Goal: Understand process/instructions: Learn about a topic

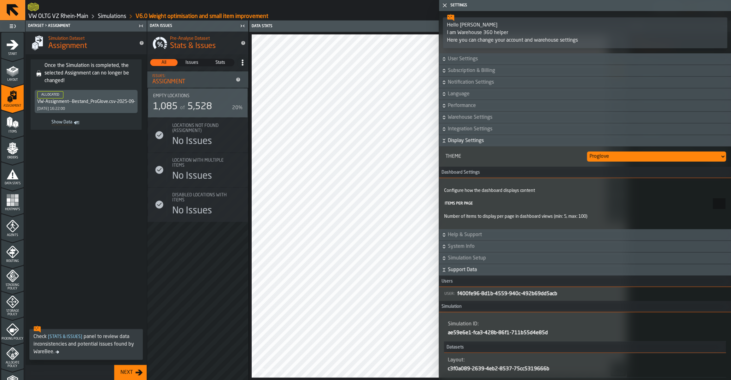
scroll to position [367, 0]
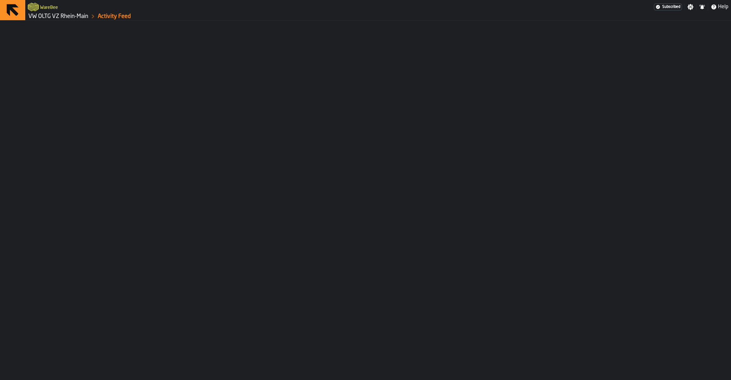
click at [63, 17] on link "VW OLTG VZ Rhein-Main" at bounding box center [58, 16] width 60 height 7
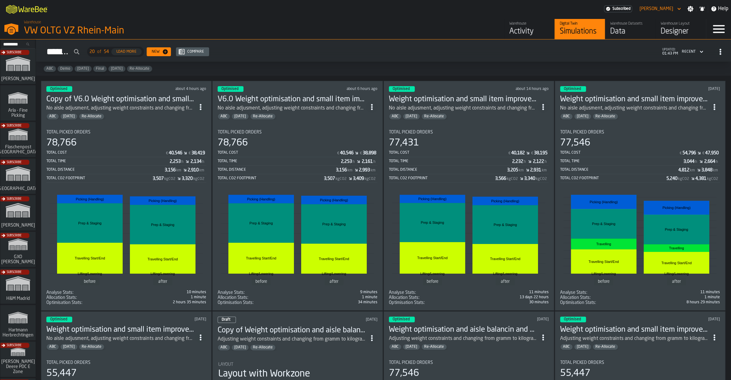
click at [163, 114] on div "ABC Feb/25 Re-Allocate" at bounding box center [120, 116] width 149 height 6
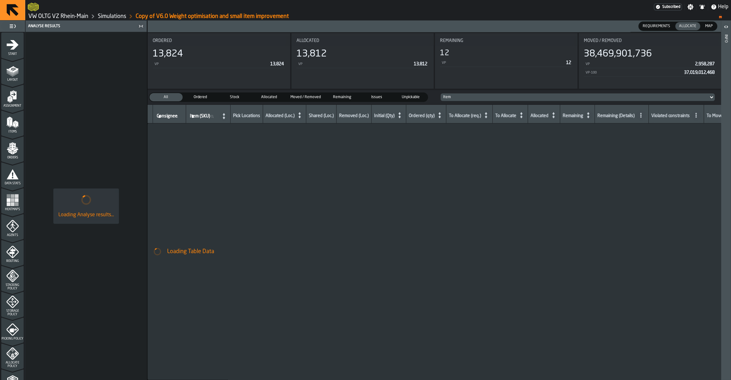
scroll to position [118, 0]
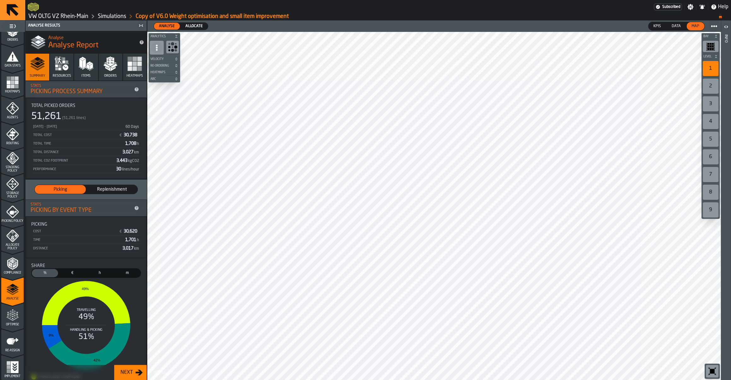
click at [19, 323] on span "Optimise" at bounding box center [12, 324] width 22 height 3
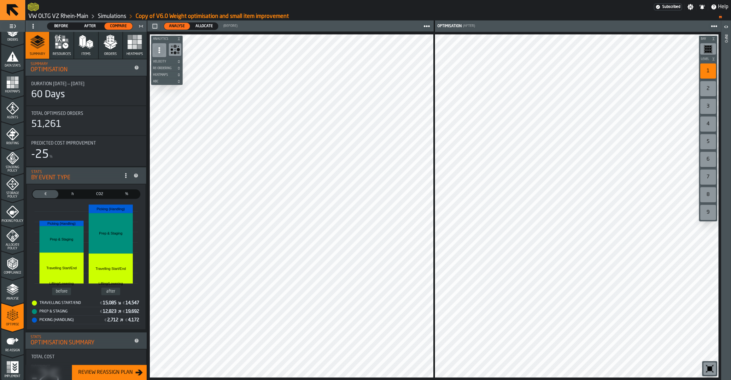
click at [200, 27] on span "Allocate" at bounding box center [204, 26] width 22 height 6
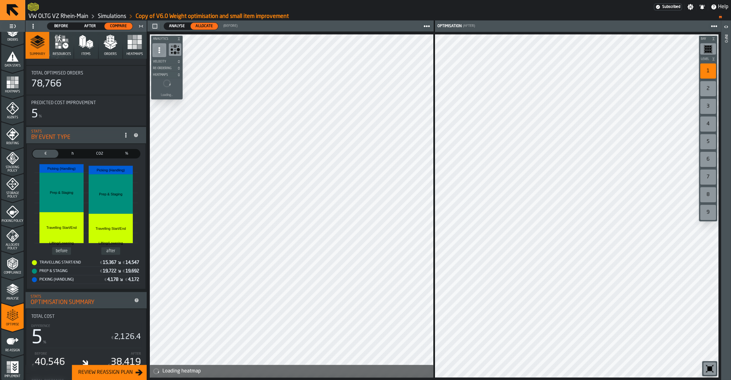
scroll to position [0, 0]
